Goal: Task Accomplishment & Management: Use online tool/utility

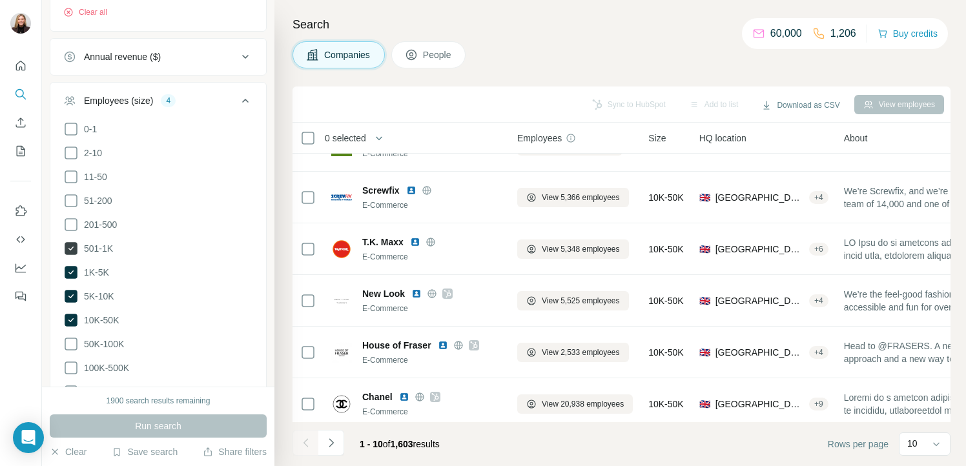
scroll to position [367, 0]
click at [74, 245] on icon at bounding box center [71, 247] width 13 height 13
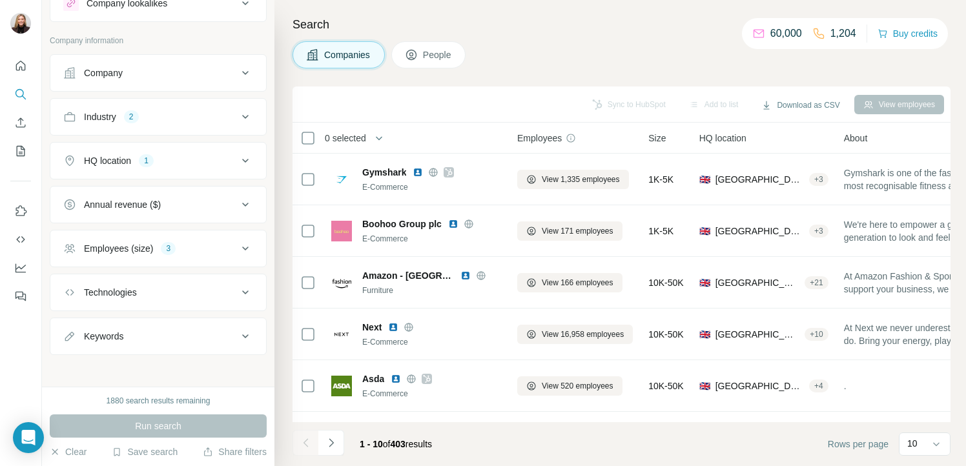
scroll to position [54, 0]
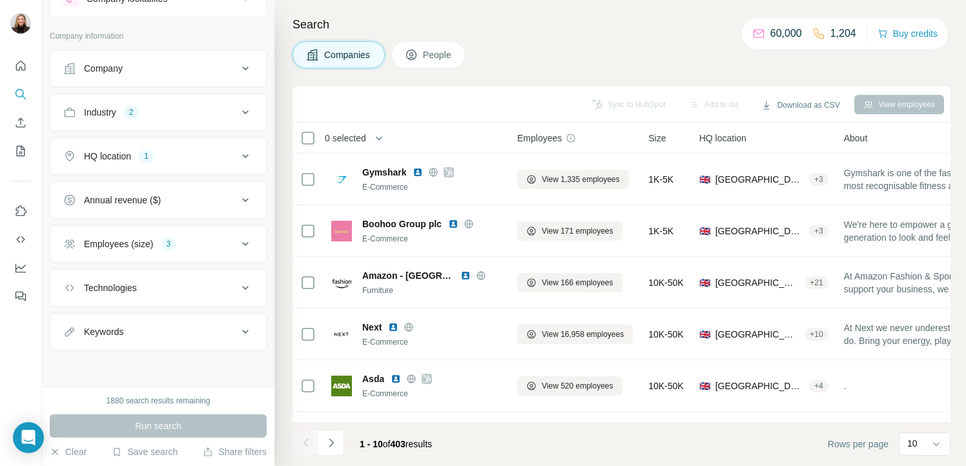
click at [191, 117] on div "Industry 2" at bounding box center [150, 112] width 174 height 13
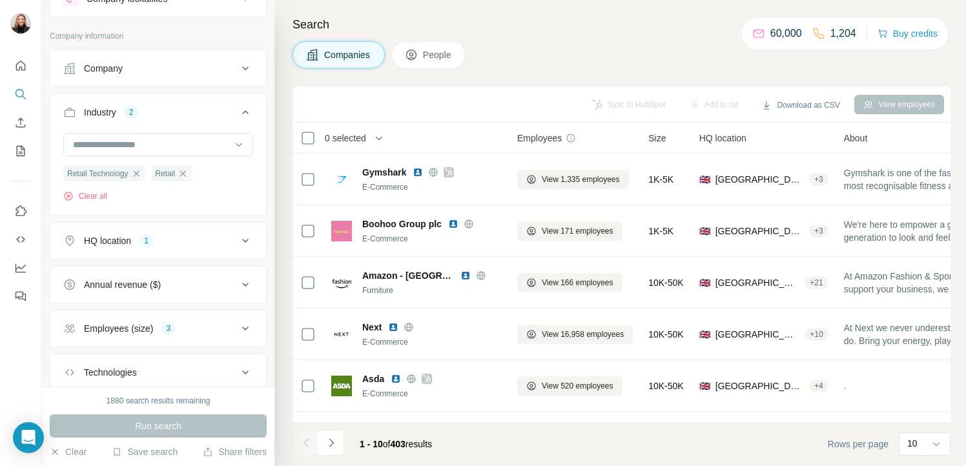
click at [187, 111] on div "Industry 2" at bounding box center [150, 112] width 174 height 13
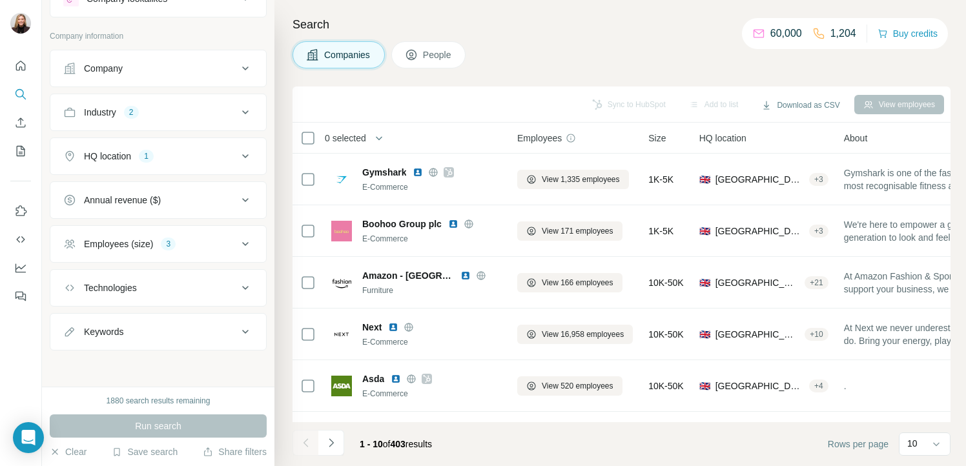
click at [148, 248] on div "Employees (size)" at bounding box center [118, 244] width 69 height 13
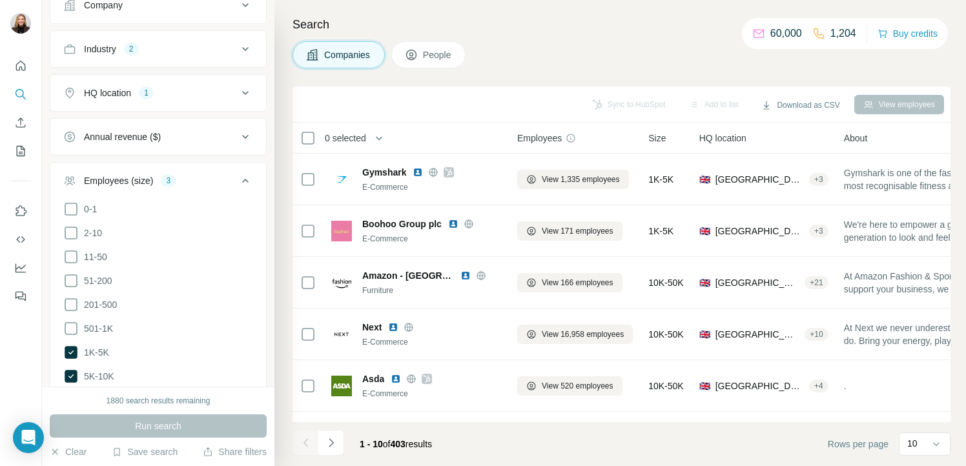
scroll to position [142, 0]
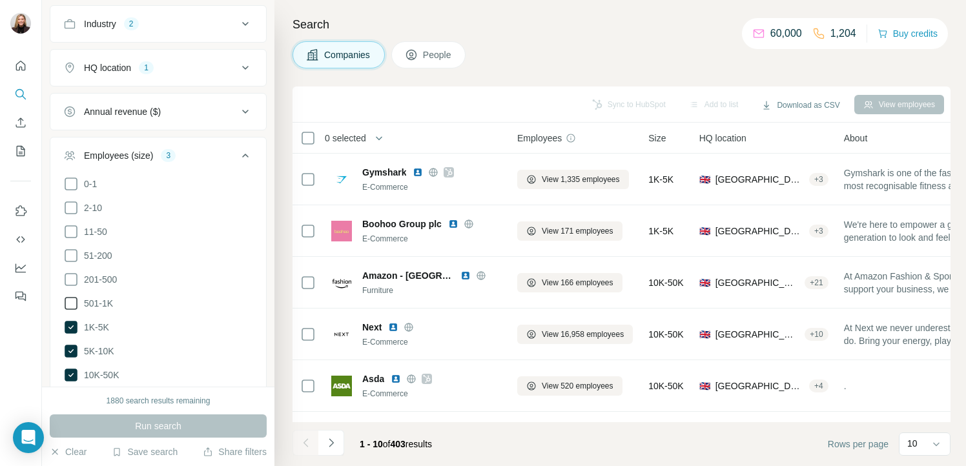
click at [76, 305] on icon at bounding box center [70, 303] width 15 height 15
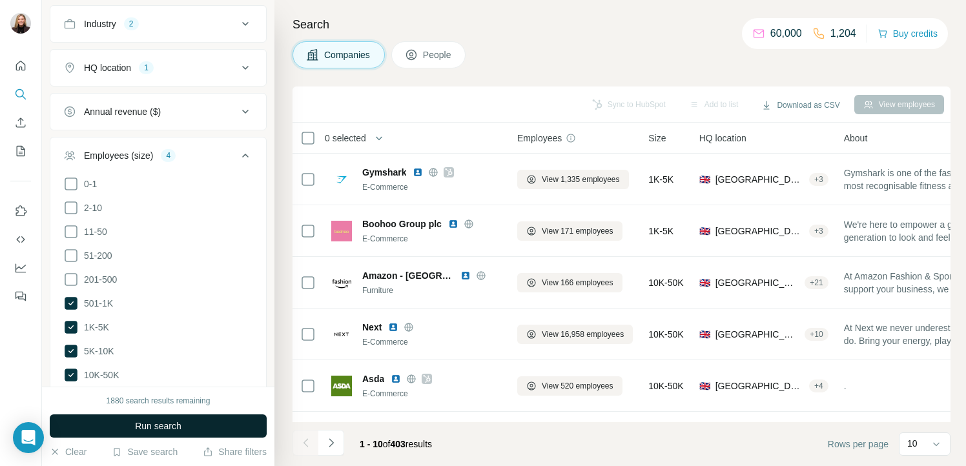
click at [171, 427] on span "Run search" at bounding box center [158, 426] width 46 height 13
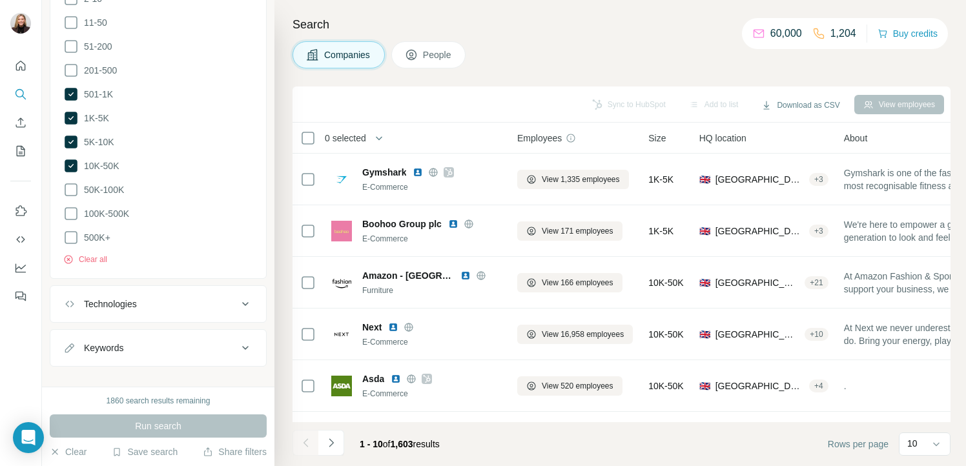
scroll to position [363, 0]
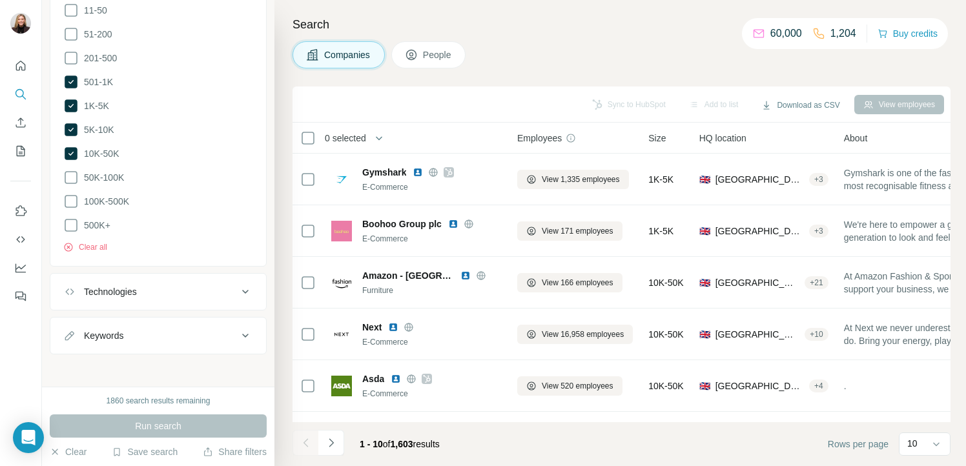
click at [182, 299] on button "Technologies" at bounding box center [158, 291] width 216 height 31
click at [182, 296] on button "Technologies" at bounding box center [158, 294] width 216 height 36
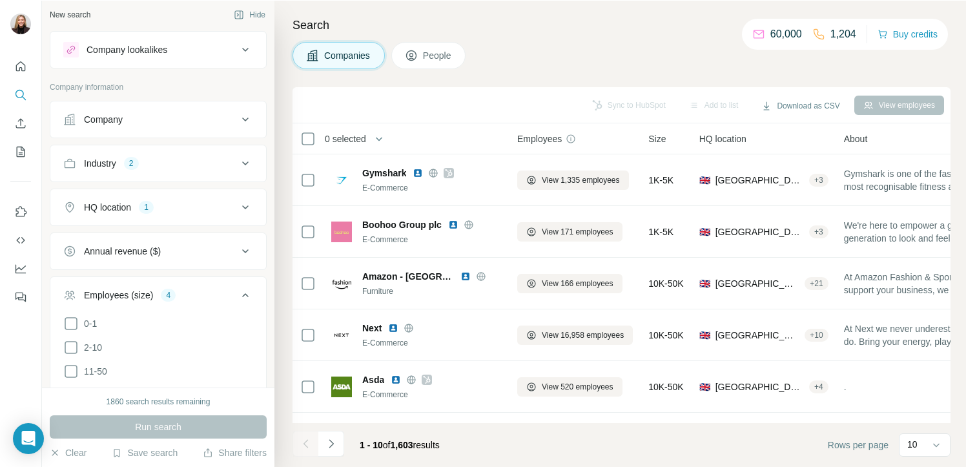
scroll to position [0, 0]
click at [152, 221] on button "HQ location 1" at bounding box center [158, 209] width 216 height 31
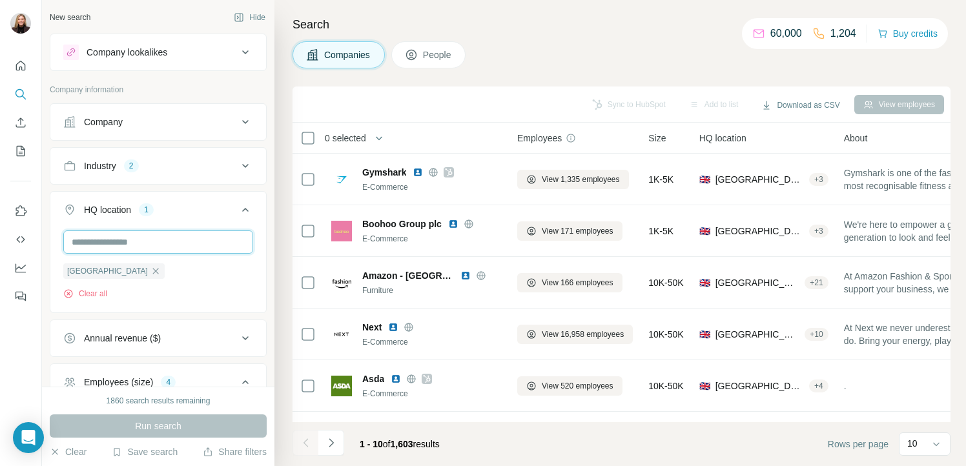
click at [130, 245] on input "text" at bounding box center [158, 241] width 190 height 23
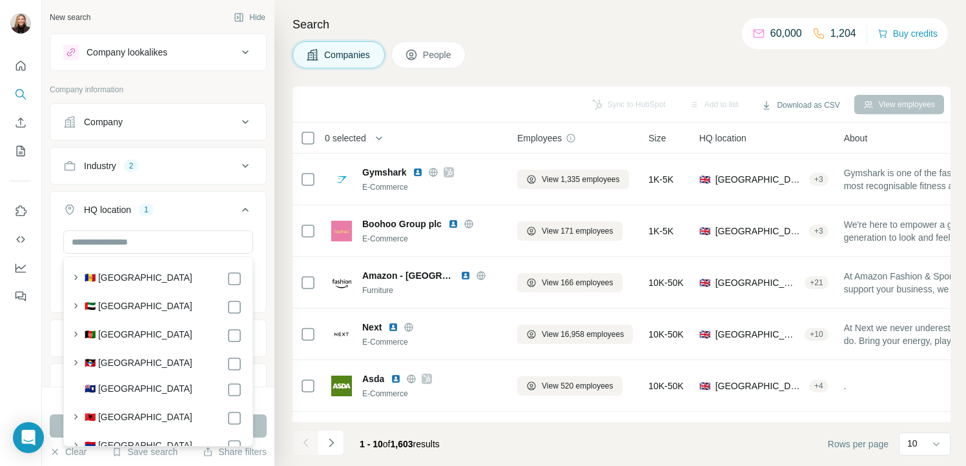
click at [167, 211] on div "HQ location 1" at bounding box center [150, 209] width 174 height 13
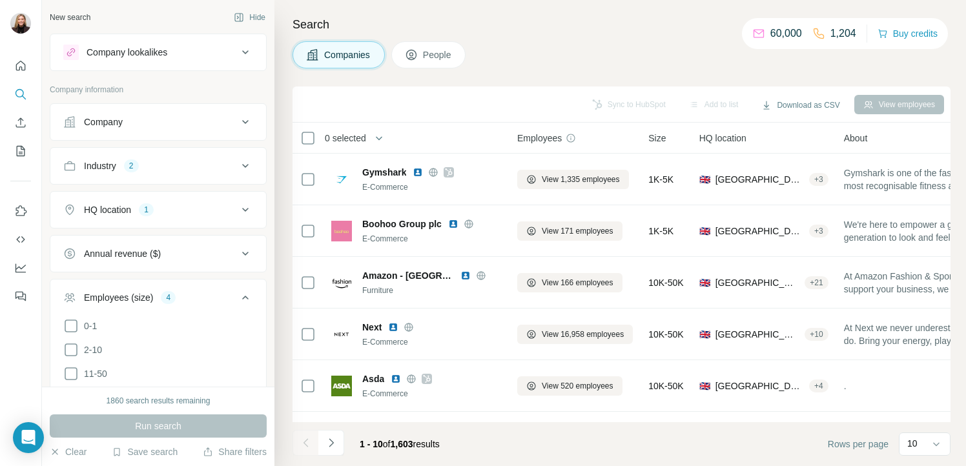
click at [50, 194] on button "HQ location 1" at bounding box center [158, 209] width 216 height 31
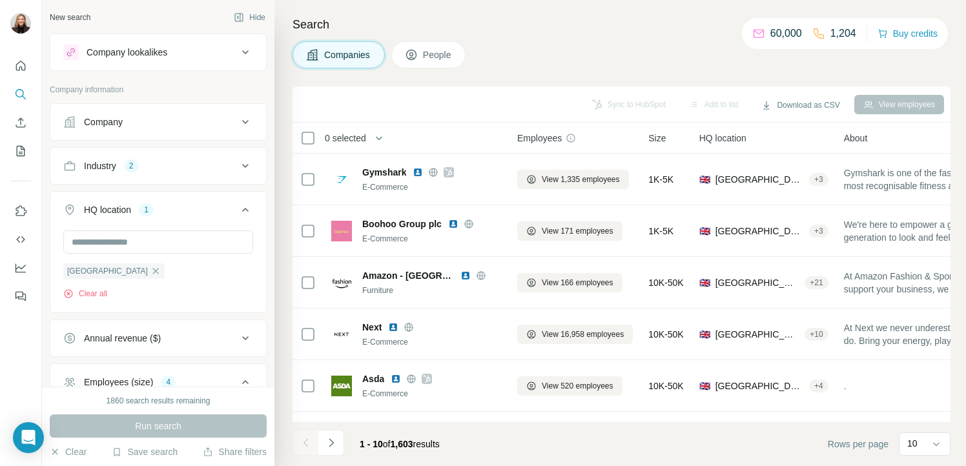
click at [50, 194] on button "HQ location 1" at bounding box center [158, 212] width 216 height 36
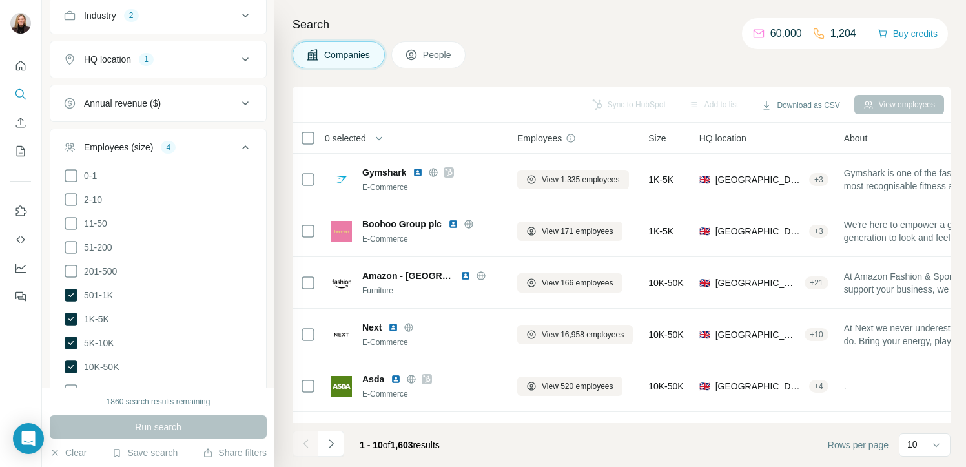
scroll to position [363, 0]
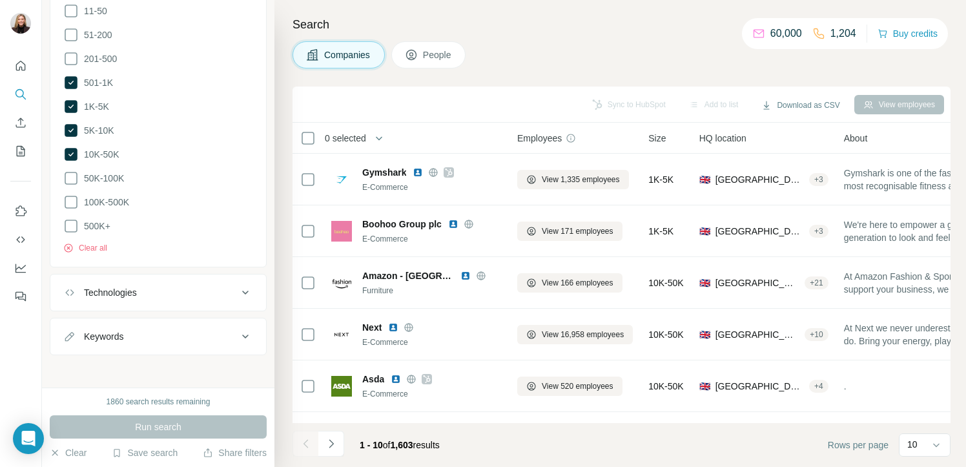
click at [169, 288] on div "Technologies" at bounding box center [150, 292] width 174 height 13
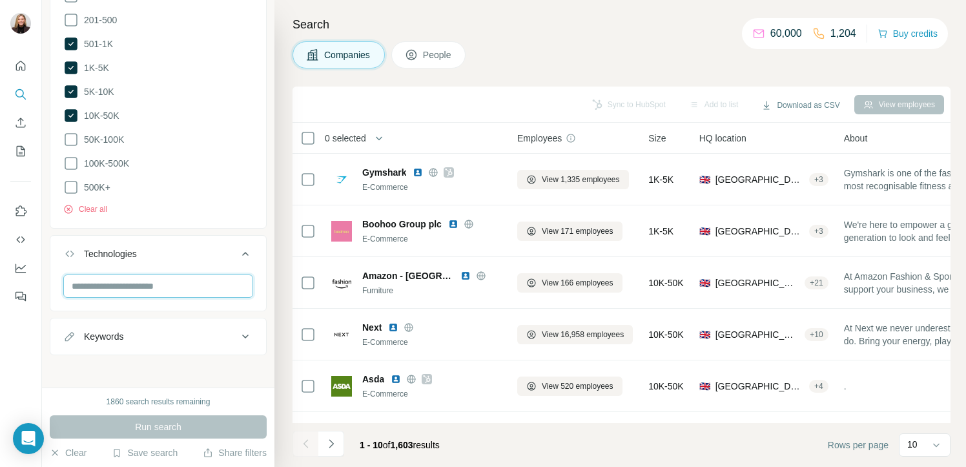
click at [166, 283] on input "text" at bounding box center [158, 285] width 190 height 23
type input "*"
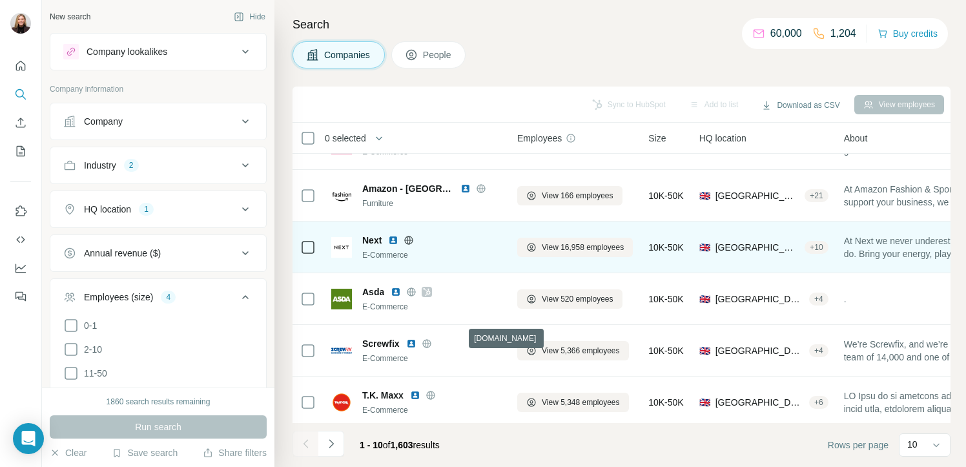
scroll to position [0, 0]
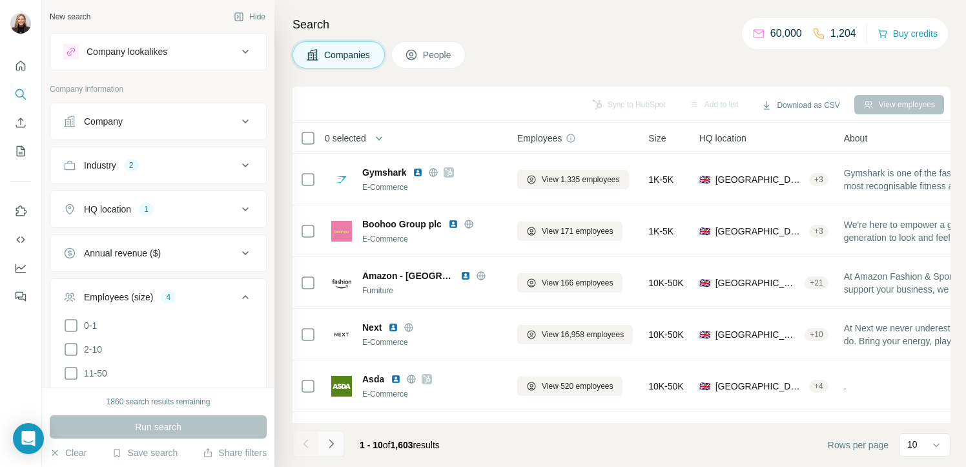
click at [334, 440] on icon "Navigate to next page" at bounding box center [331, 443] width 13 height 13
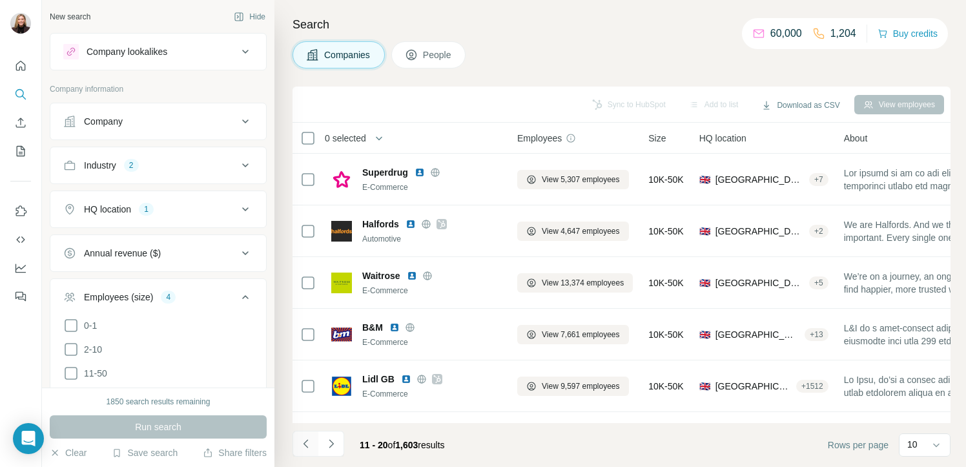
click at [307, 445] on icon "Navigate to previous page" at bounding box center [305, 443] width 13 height 13
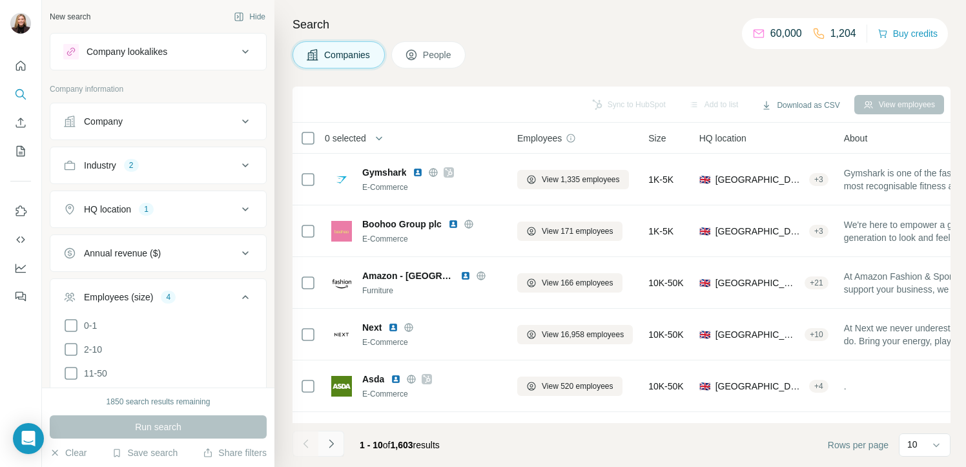
click at [329, 447] on icon "Navigate to next page" at bounding box center [331, 443] width 13 height 13
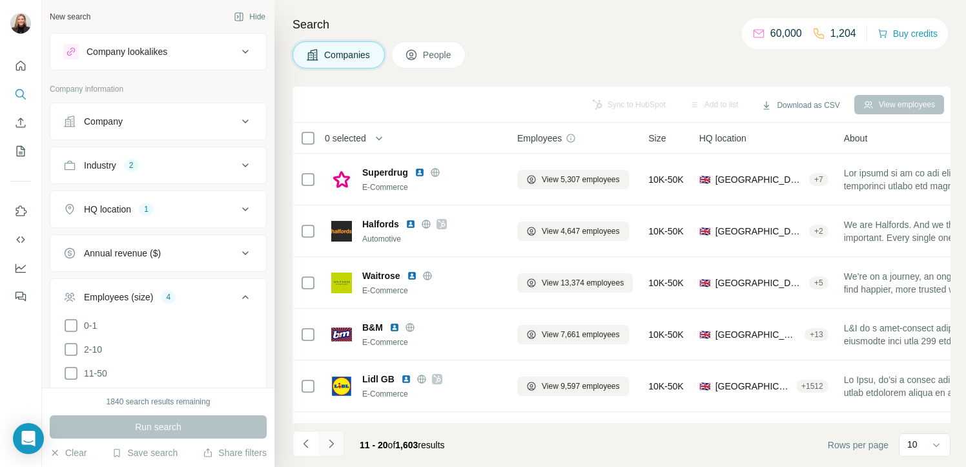
click at [329, 447] on icon "Navigate to next page" at bounding box center [331, 443] width 13 height 13
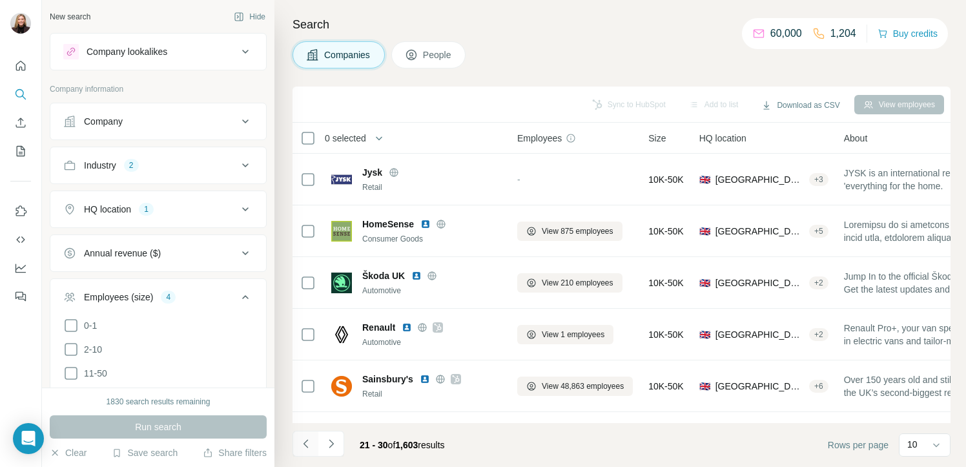
click at [303, 449] on icon "Navigate to previous page" at bounding box center [305, 443] width 13 height 13
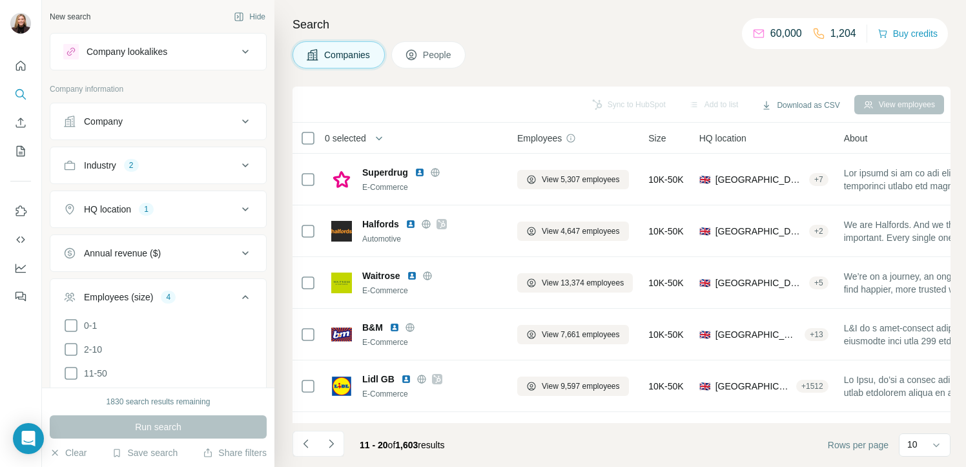
click at [310, 446] on icon "Navigate to previous page" at bounding box center [305, 443] width 13 height 13
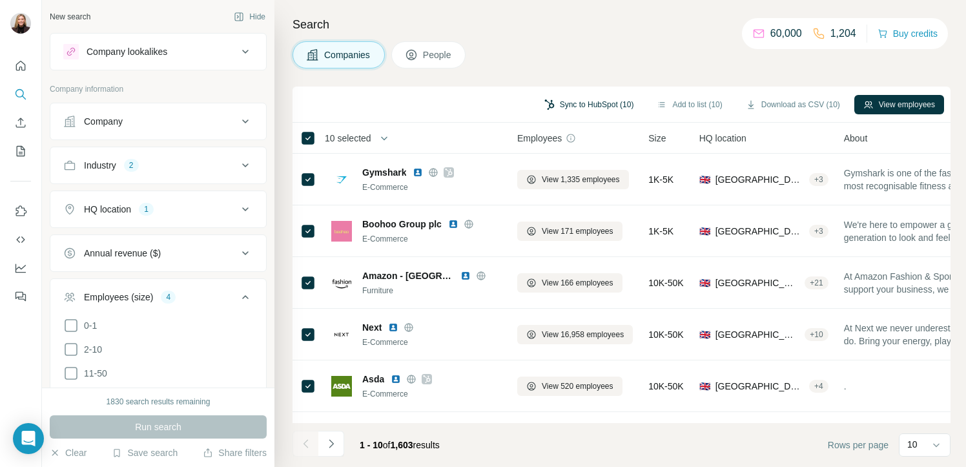
click at [594, 108] on button "Sync to HubSpot (10)" at bounding box center [589, 104] width 108 height 19
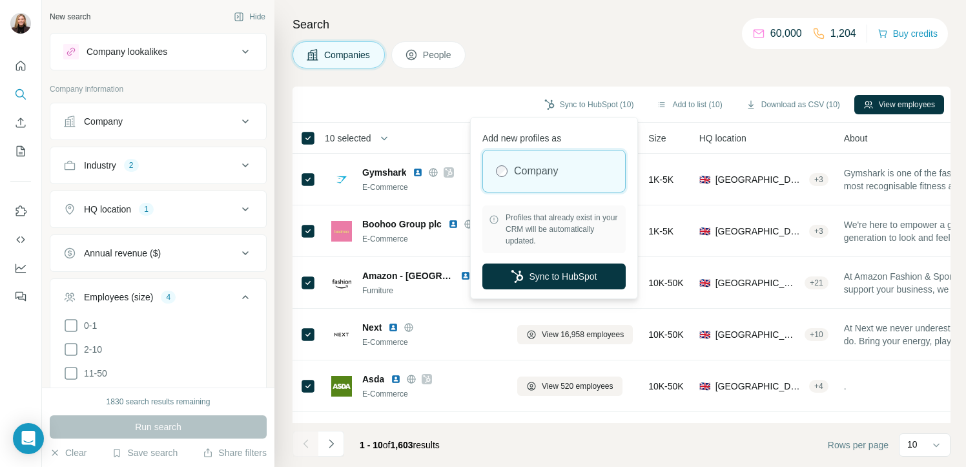
click at [550, 86] on div "Sync to HubSpot (10) Add to list (10) Download as CSV (10) View employees" at bounding box center [621, 104] width 658 height 36
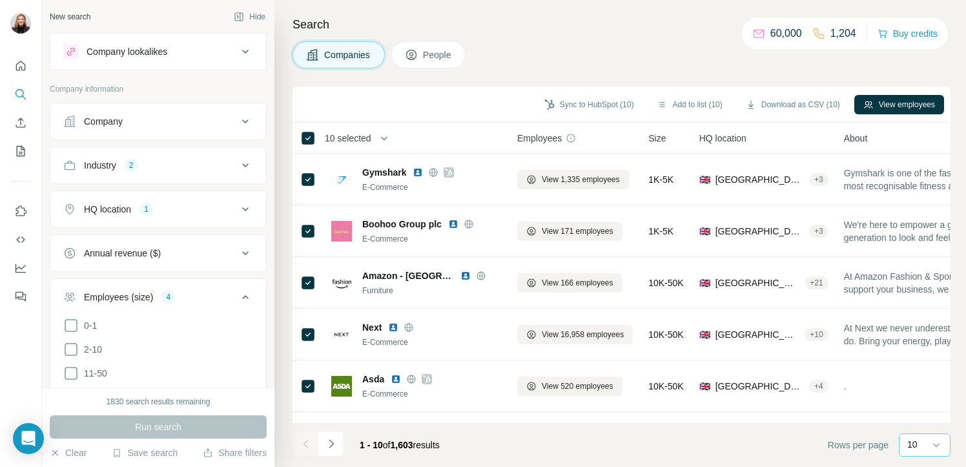
click at [926, 442] on div "10" at bounding box center [923, 444] width 32 height 13
click at [919, 343] on p "60" at bounding box center [914, 345] width 10 height 13
click at [332, 445] on icon "Navigate to next page" at bounding box center [331, 443] width 13 height 13
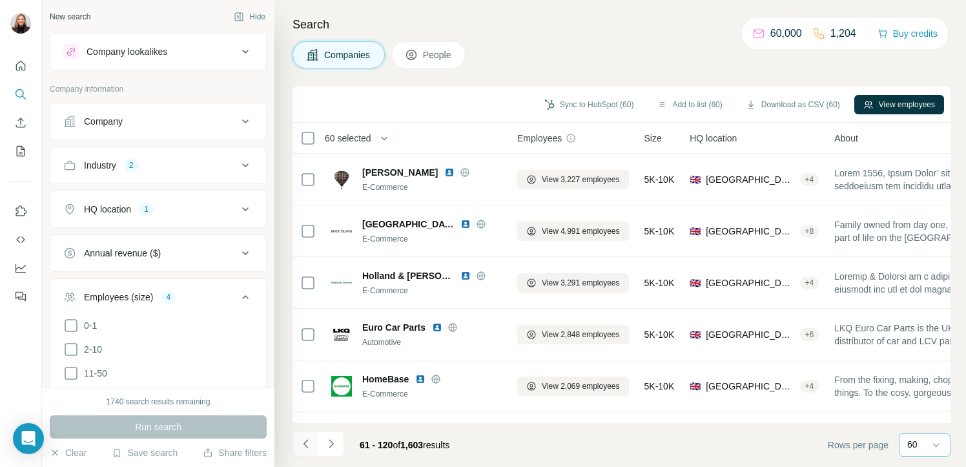
click at [302, 443] on icon "Navigate to previous page" at bounding box center [305, 443] width 13 height 13
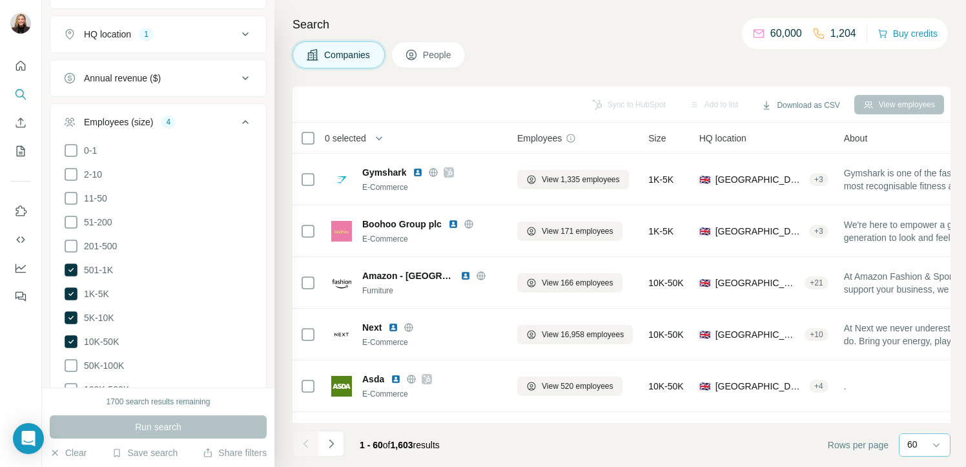
scroll to position [178, 0]
click at [72, 338] on icon at bounding box center [71, 338] width 13 height 13
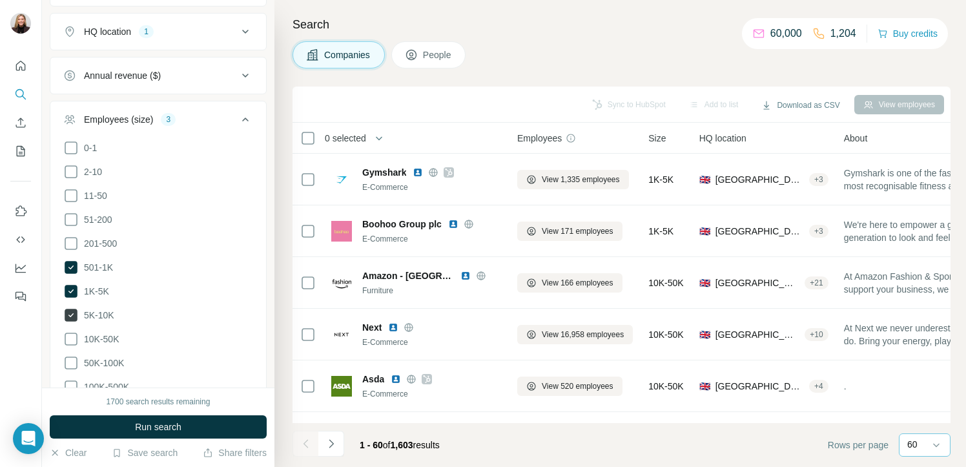
click at [68, 312] on icon at bounding box center [71, 315] width 13 height 13
click at [156, 427] on span "Run search" at bounding box center [158, 426] width 46 height 13
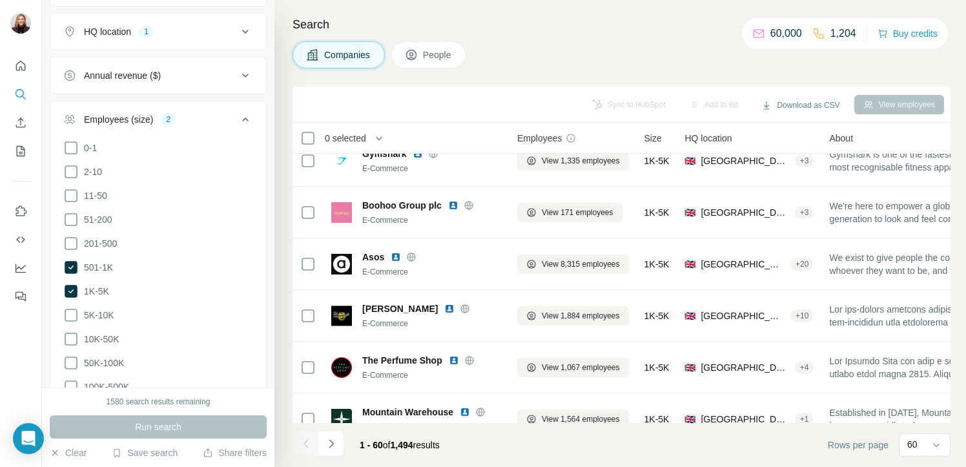
scroll to position [77, 0]
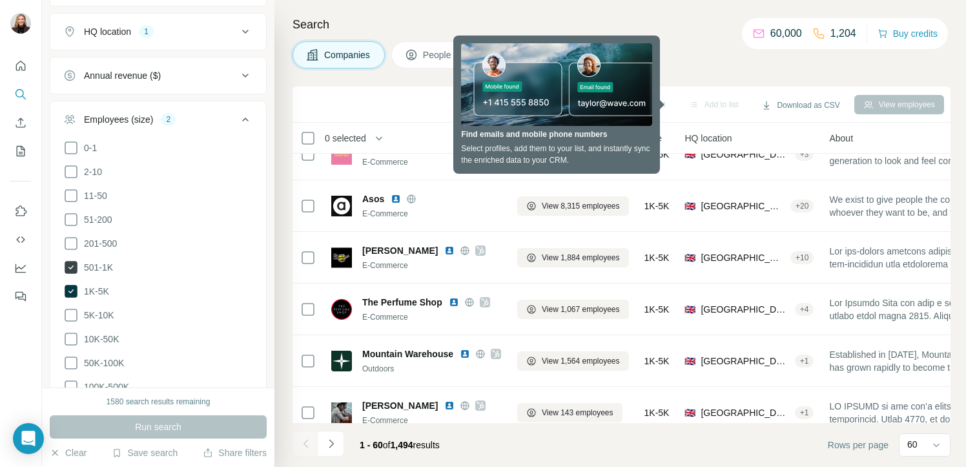
click at [74, 268] on icon at bounding box center [71, 267] width 13 height 13
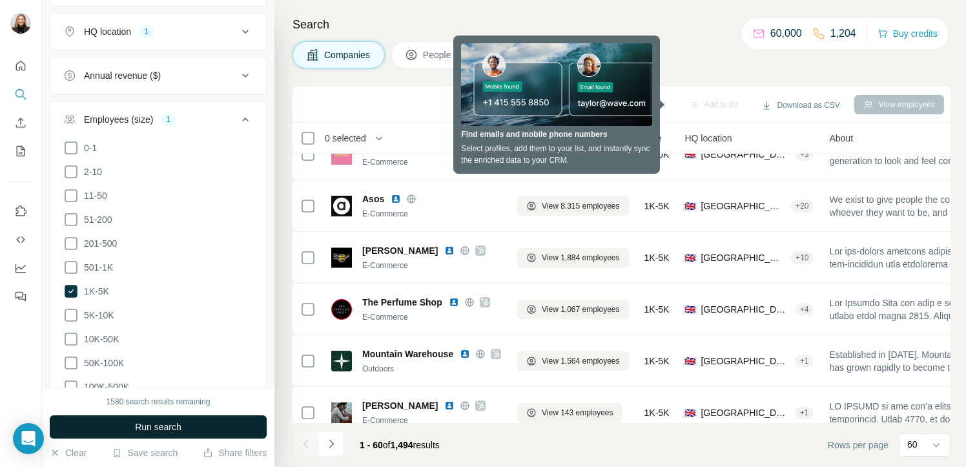
click at [149, 429] on span "Run search" at bounding box center [158, 426] width 46 height 13
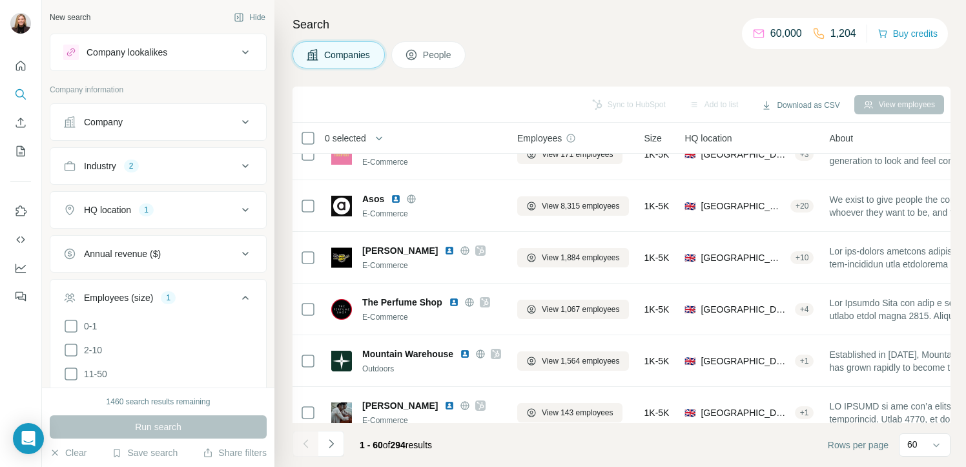
click at [139, 169] on div "2" at bounding box center [131, 166] width 15 height 12
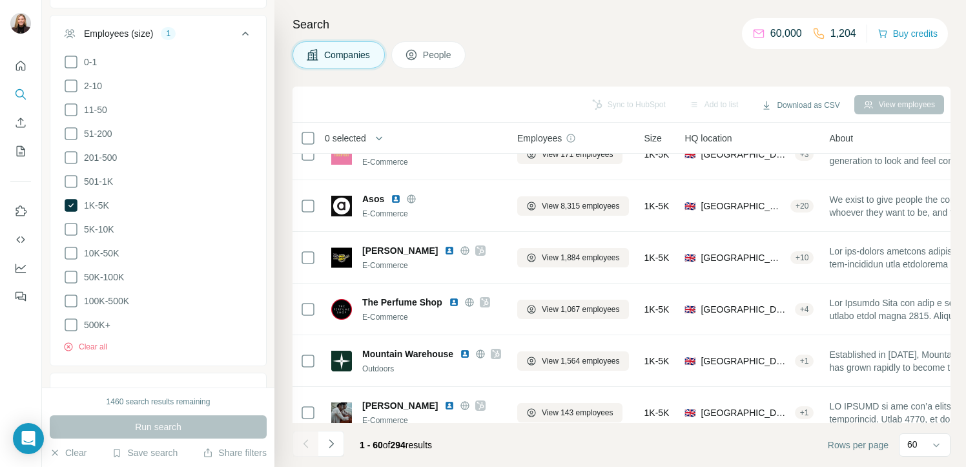
scroll to position [349, 0]
click at [74, 179] on icon at bounding box center [70, 180] width 15 height 15
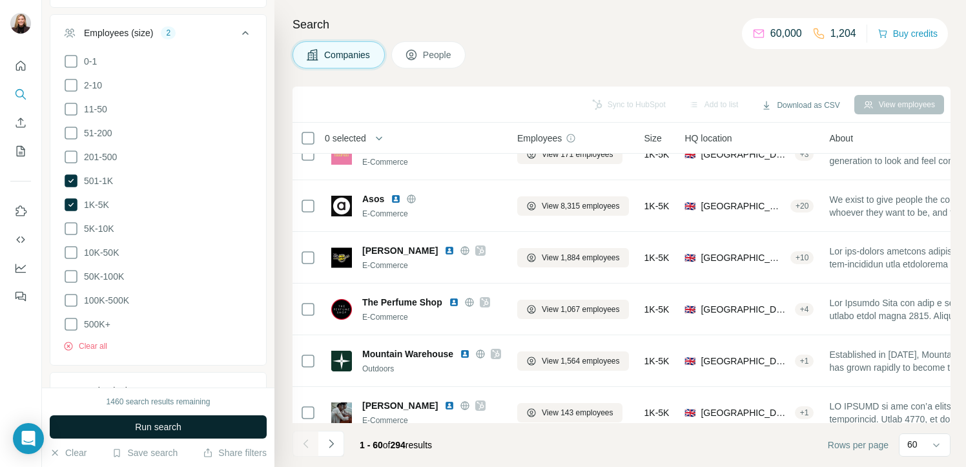
click at [138, 424] on span "Run search" at bounding box center [158, 426] width 46 height 13
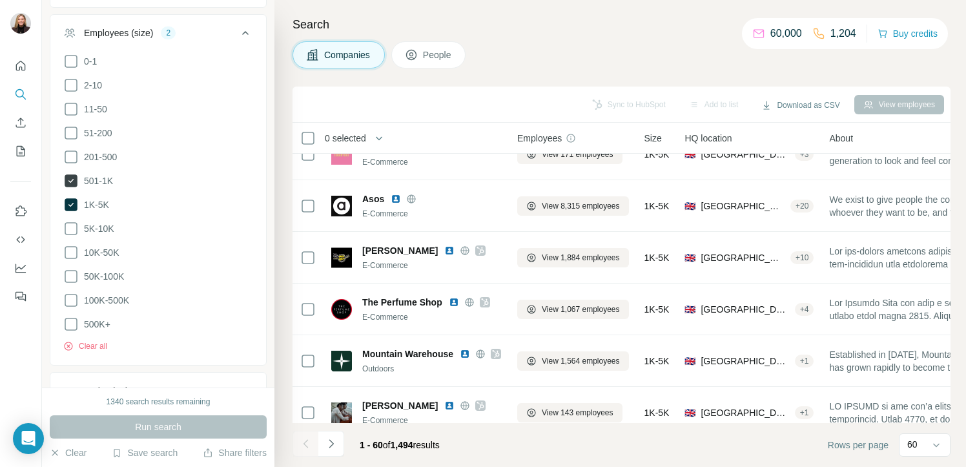
click at [75, 176] on icon at bounding box center [71, 180] width 13 height 13
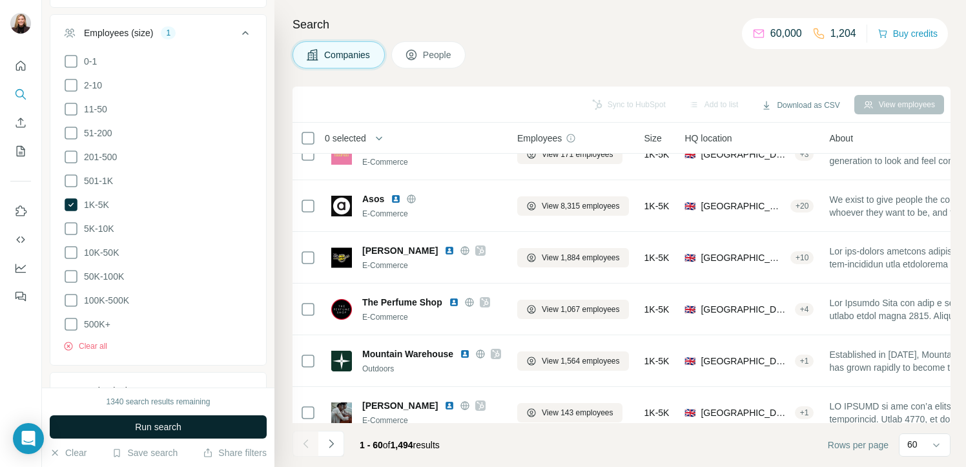
click at [161, 434] on button "Run search" at bounding box center [158, 426] width 217 height 23
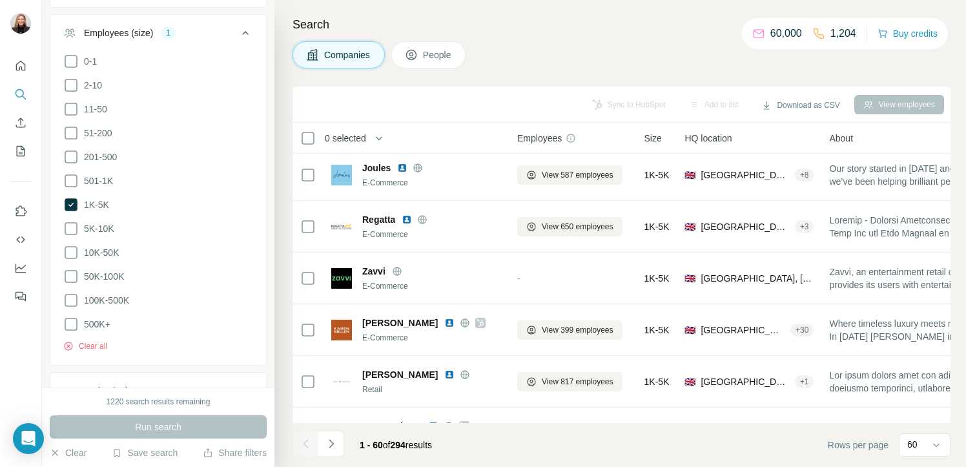
scroll to position [747, 0]
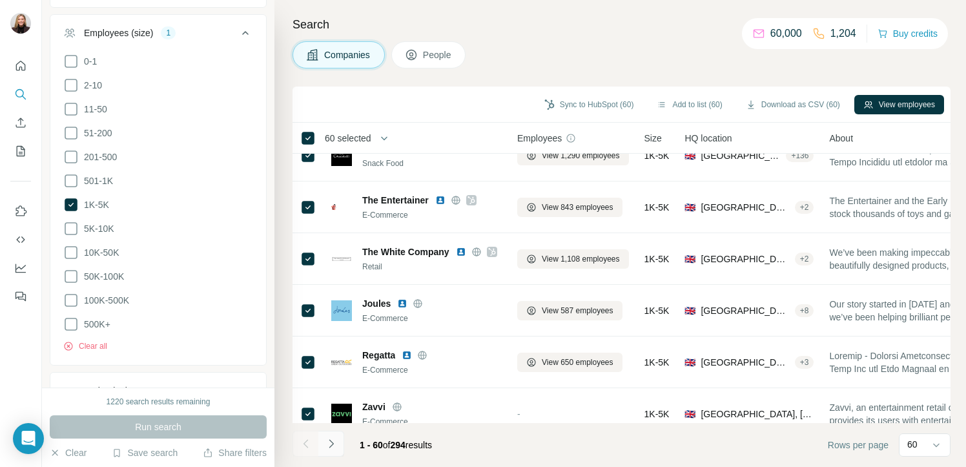
click at [335, 447] on icon "Navigate to next page" at bounding box center [331, 443] width 13 height 13
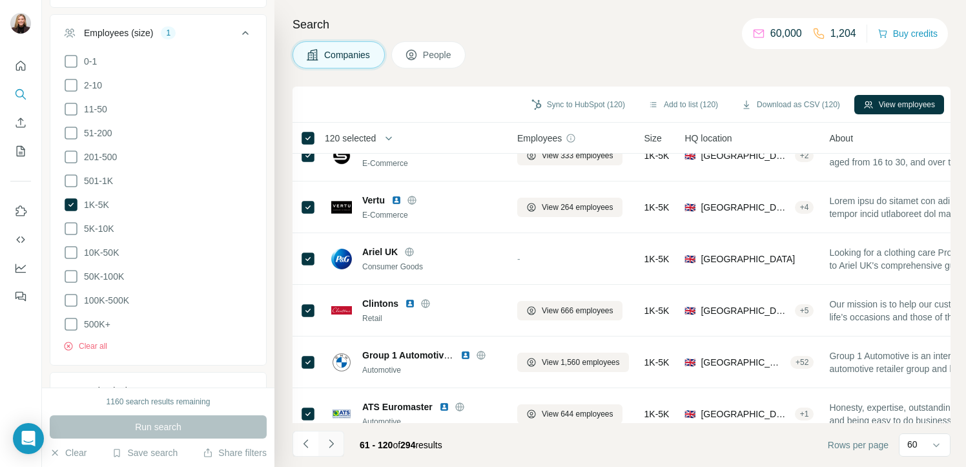
click at [334, 443] on icon "Navigate to next page" at bounding box center [331, 443] width 13 height 13
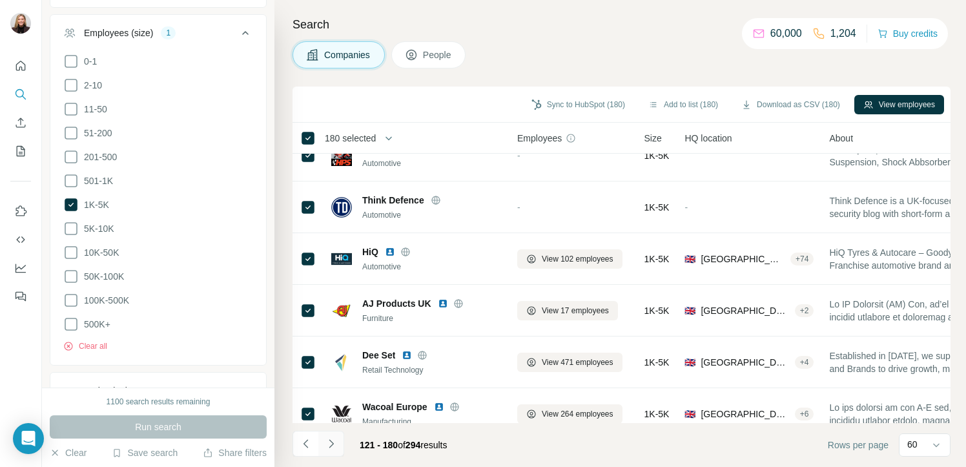
click at [326, 446] on icon "Navigate to next page" at bounding box center [331, 443] width 13 height 13
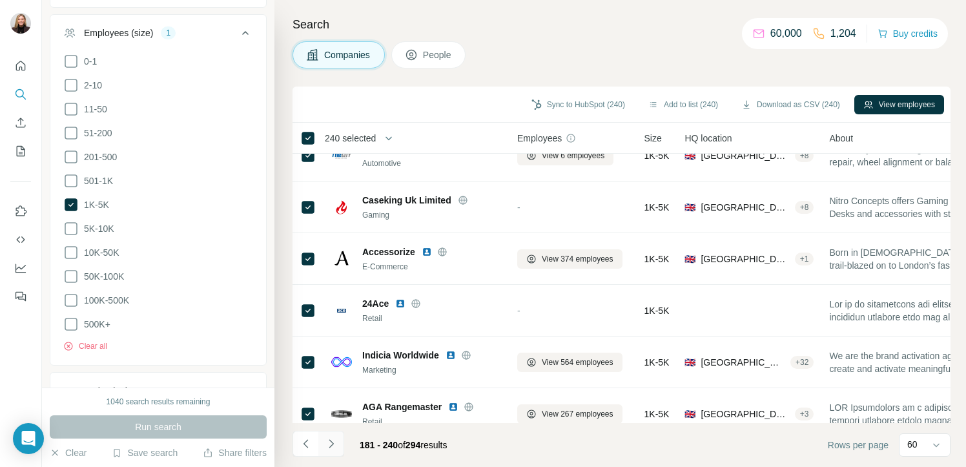
click at [330, 447] on icon "Navigate to next page" at bounding box center [331, 443] width 13 height 13
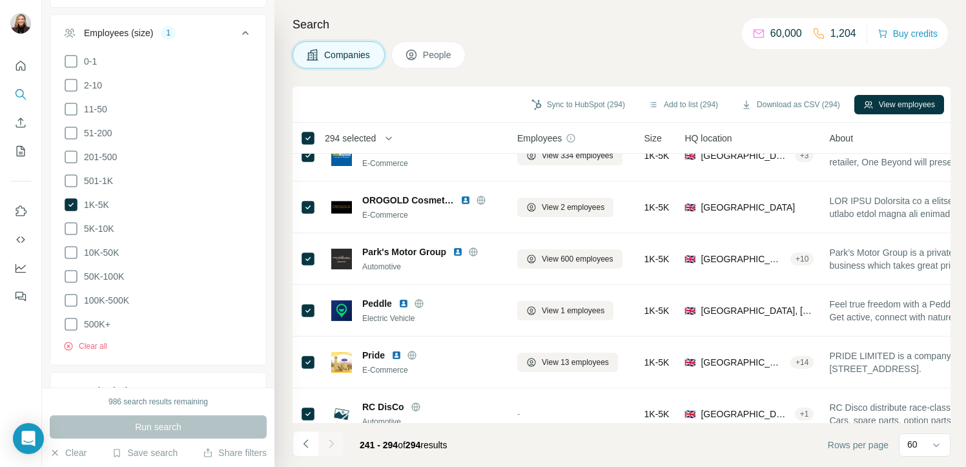
click at [329, 449] on div at bounding box center [331, 443] width 26 height 26
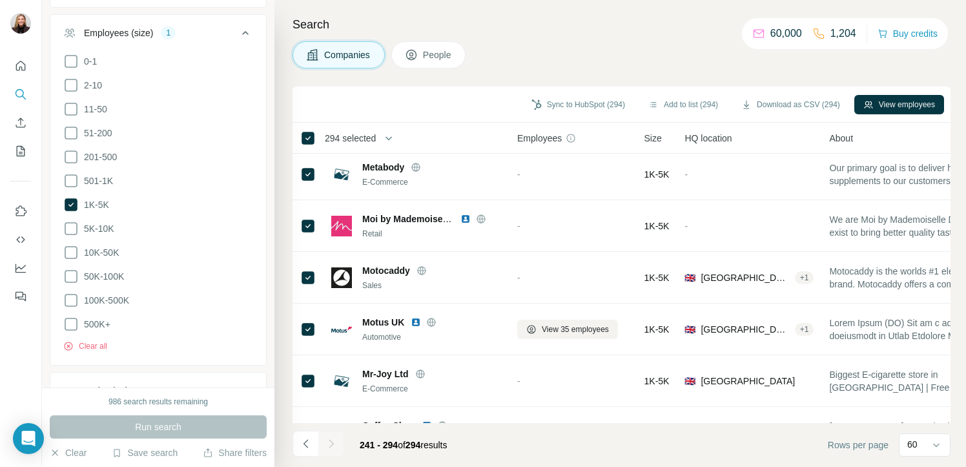
scroll to position [0, 0]
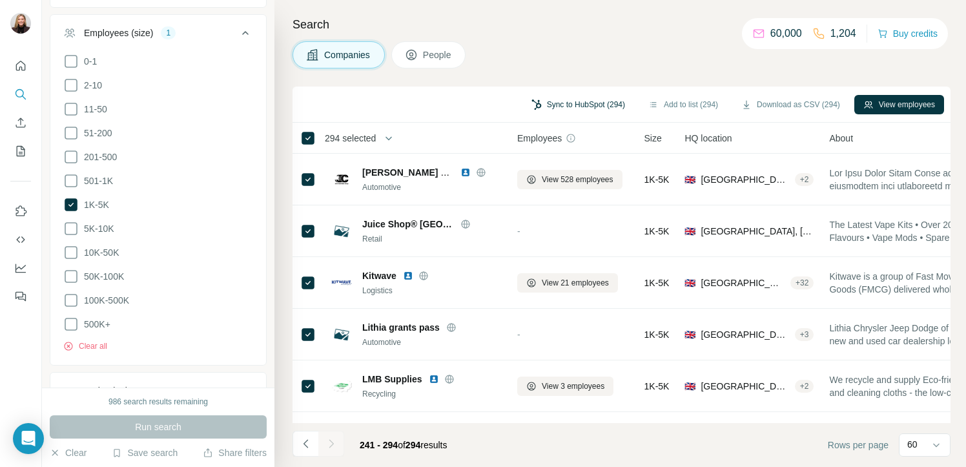
click at [579, 108] on button "Sync to HubSpot (294)" at bounding box center [578, 104] width 112 height 19
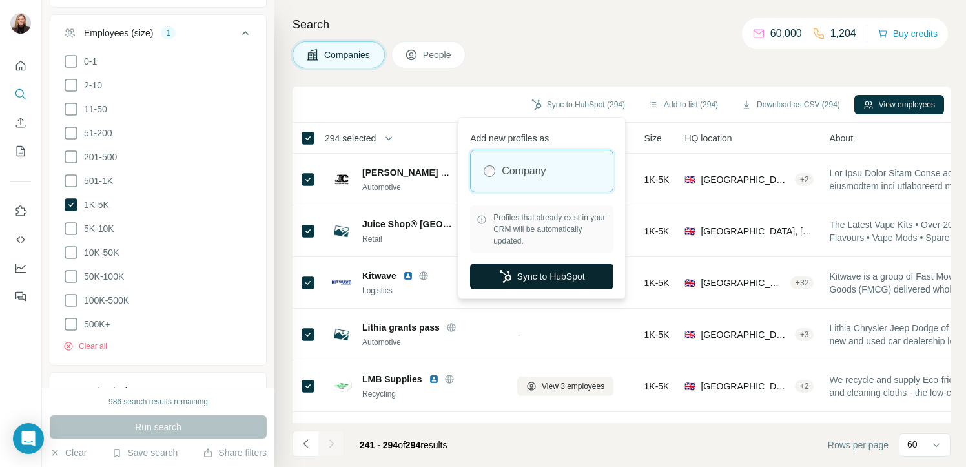
click at [533, 279] on button "Sync to HubSpot" at bounding box center [541, 276] width 143 height 26
